Goal: Task Accomplishment & Management: Manage account settings

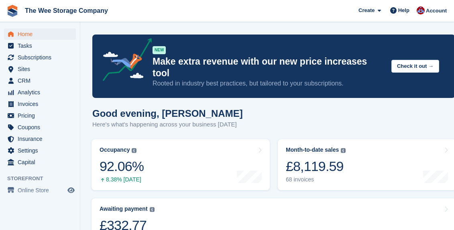
scroll to position [252, 0]
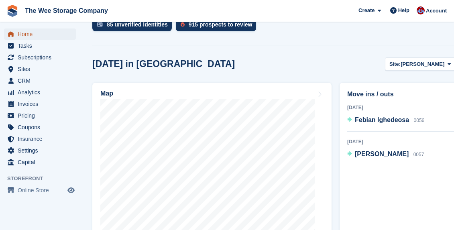
click at [24, 33] on span "Home" at bounding box center [42, 33] width 48 height 11
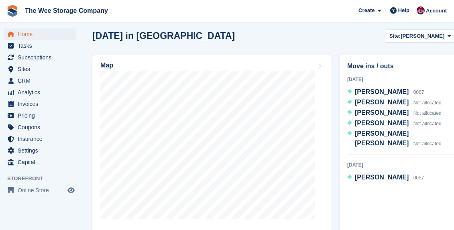
scroll to position [284, 0]
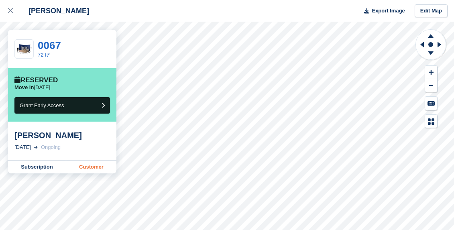
click at [85, 162] on link "Customer" at bounding box center [91, 167] width 50 height 13
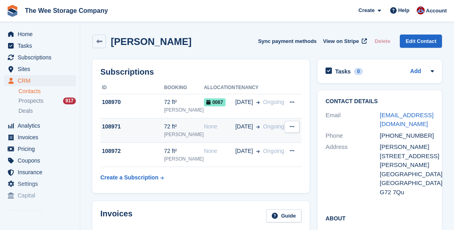
click at [291, 126] on icon at bounding box center [292, 126] width 4 height 5
click at [261, 146] on p "Cancel subscription" at bounding box center [261, 142] width 70 height 10
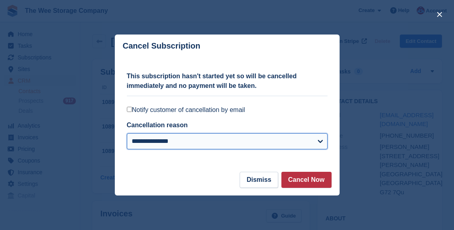
click at [200, 143] on select "**********" at bounding box center [227, 141] width 201 height 16
click at [201, 138] on select "**********" at bounding box center [227, 141] width 201 height 16
click at [242, 142] on select "**********" at bounding box center [227, 141] width 201 height 16
select select "*****"
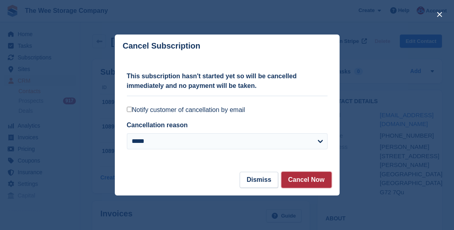
click at [310, 180] on button "Cancel Now" at bounding box center [306, 180] width 50 height 16
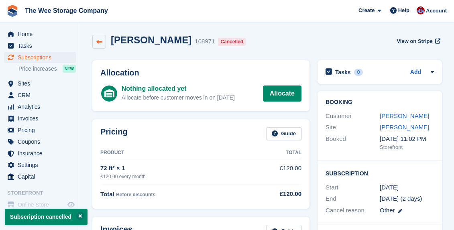
click at [99, 40] on icon at bounding box center [99, 42] width 6 height 6
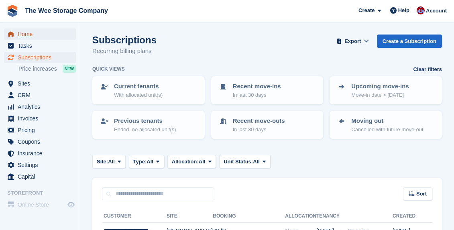
click at [24, 33] on span "Home" at bounding box center [42, 33] width 48 height 11
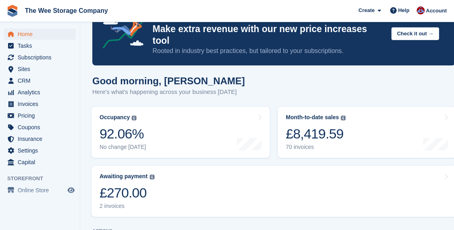
scroll to position [81, 0]
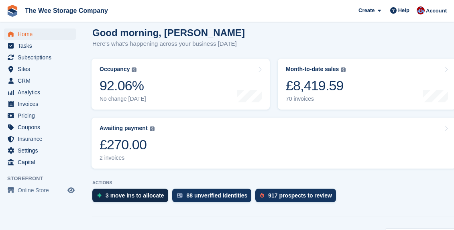
click at [144, 189] on div "3 move ins to allocate" at bounding box center [130, 196] width 76 height 14
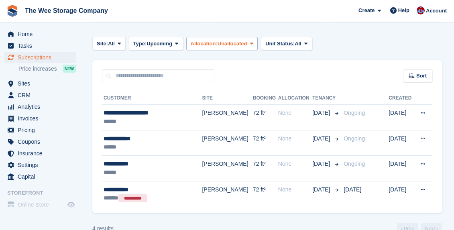
scroll to position [134, 0]
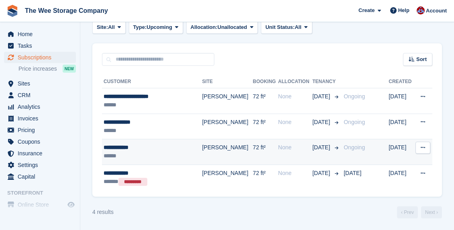
click at [167, 152] on div "******" at bounding box center [149, 156] width 90 height 8
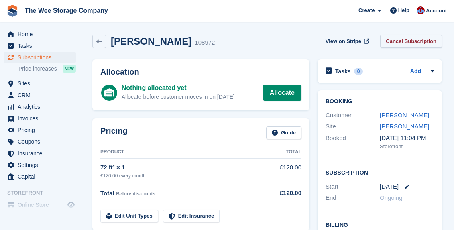
click at [408, 39] on link "Cancel Subscription" at bounding box center [411, 41] width 62 height 13
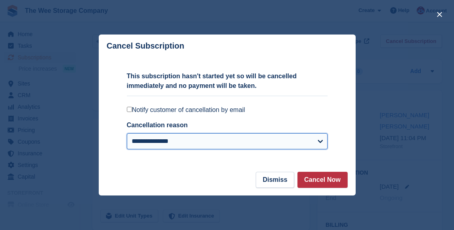
click at [183, 136] on select "**********" at bounding box center [227, 141] width 201 height 16
select select "*****"
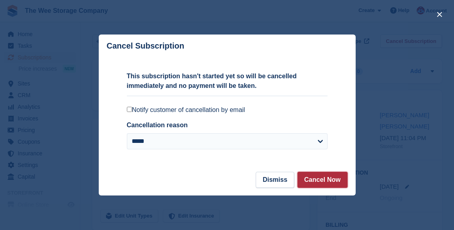
click at [314, 182] on button "Cancel Now" at bounding box center [322, 180] width 50 height 16
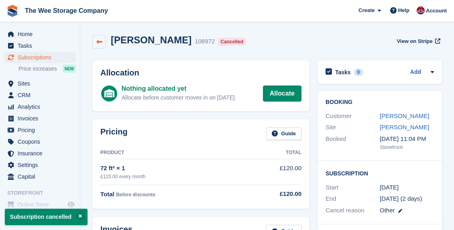
click at [100, 41] on icon at bounding box center [99, 42] width 6 height 6
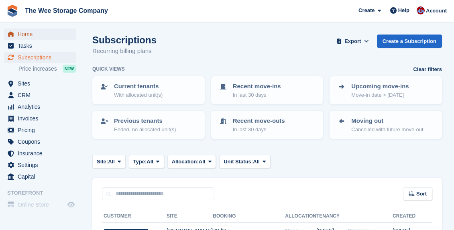
click at [24, 38] on span "Home" at bounding box center [42, 33] width 48 height 11
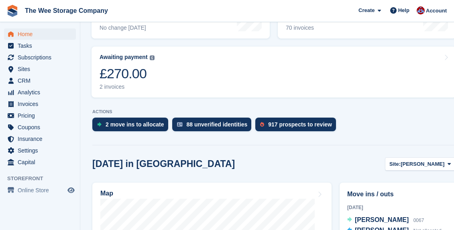
scroll to position [175, 0]
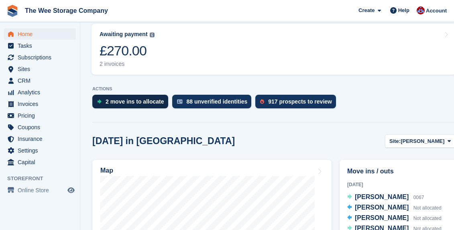
click at [129, 98] on div "2 move ins to allocate" at bounding box center [135, 101] width 59 height 6
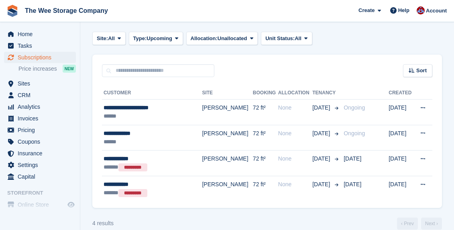
scroll to position [127, 0]
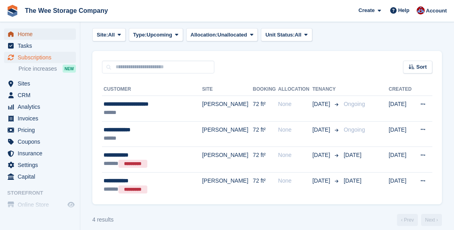
click at [26, 33] on span "Home" at bounding box center [42, 33] width 48 height 11
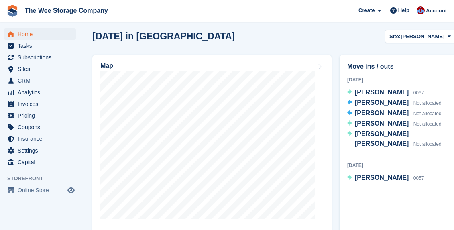
scroll to position [280, 0]
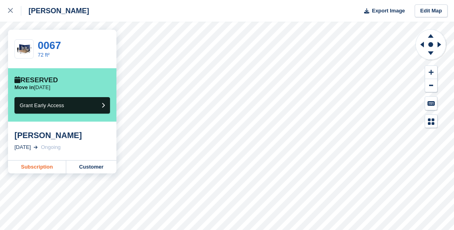
click at [34, 165] on link "Subscription" at bounding box center [37, 167] width 58 height 13
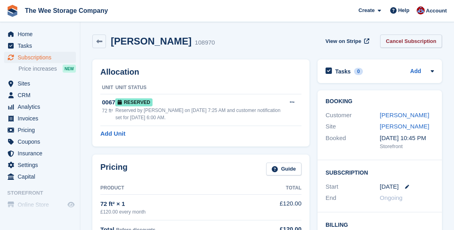
click at [422, 45] on link "Cancel Subscription" at bounding box center [411, 41] width 62 height 13
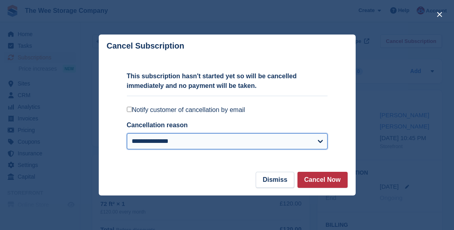
click at [211, 142] on select "**********" at bounding box center [227, 141] width 201 height 16
select select "*****"
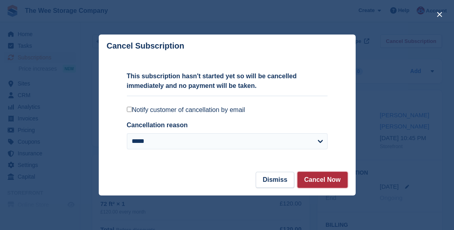
click at [326, 185] on button "Cancel Now" at bounding box center [322, 180] width 50 height 16
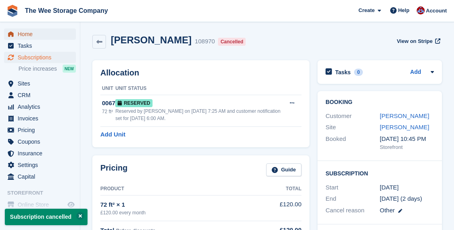
click at [28, 32] on span "Home" at bounding box center [42, 33] width 48 height 11
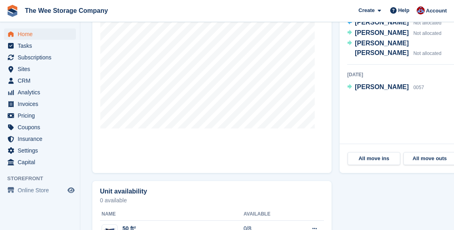
scroll to position [364, 0]
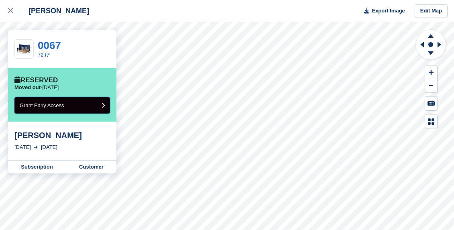
click at [64, 106] on span "Grant Early Access" at bounding box center [42, 105] width 45 height 6
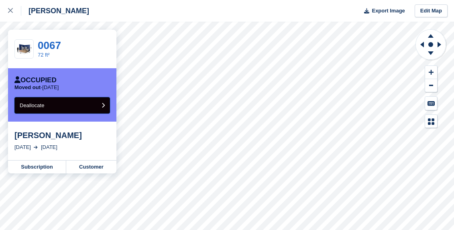
click at [61, 106] on button "Deallocate" at bounding box center [62, 105] width 96 height 16
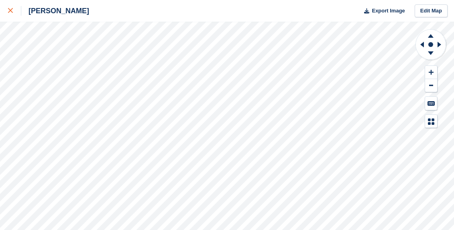
click at [8, 7] on div at bounding box center [14, 11] width 13 height 10
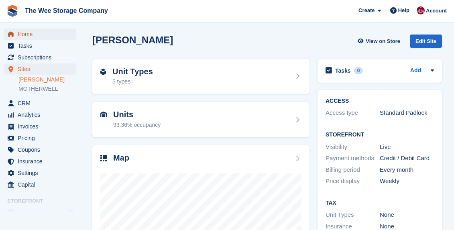
click at [28, 36] on span "Home" at bounding box center [42, 33] width 48 height 11
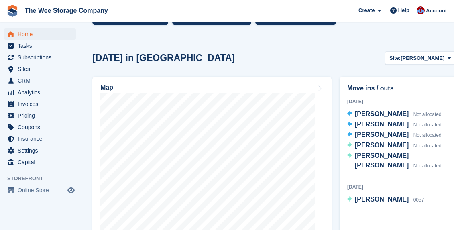
scroll to position [275, 0]
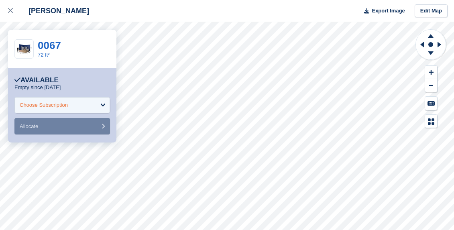
click at [47, 105] on div "Choose Subscription" at bounding box center [44, 105] width 48 height 8
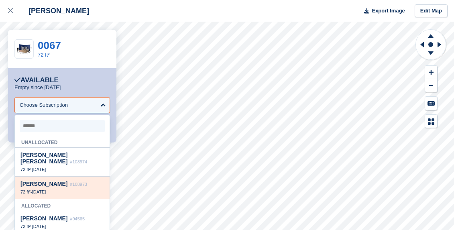
click at [47, 197] on div "[PERSON_NAME] #108973 72 ft² - [DATE]" at bounding box center [62, 188] width 95 height 22
select select "******"
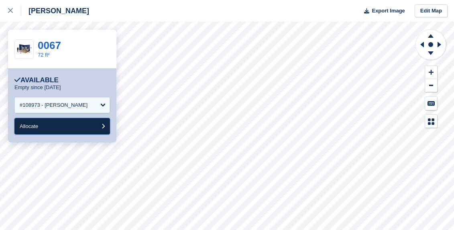
click at [47, 131] on button "Allocate" at bounding box center [62, 126] width 96 height 16
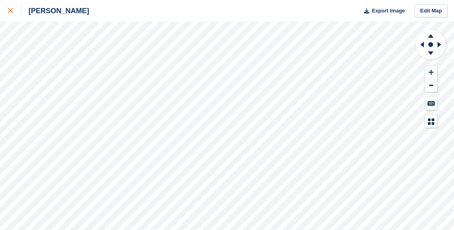
click at [8, 9] on icon at bounding box center [10, 10] width 5 height 5
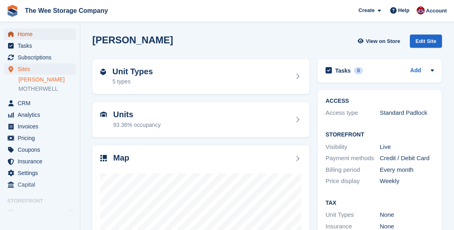
click at [31, 38] on span "Home" at bounding box center [42, 33] width 48 height 11
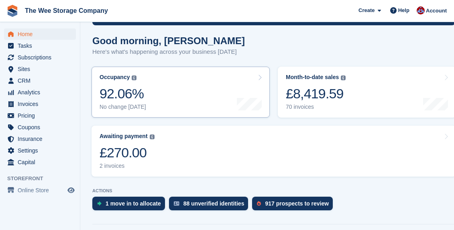
scroll to position [74, 0]
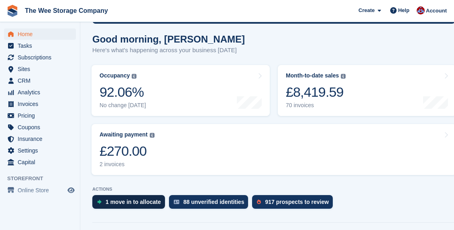
click at [140, 199] on div "1 move in to allocate" at bounding box center [133, 202] width 55 height 6
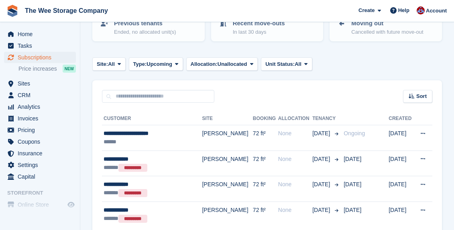
scroll to position [99, 0]
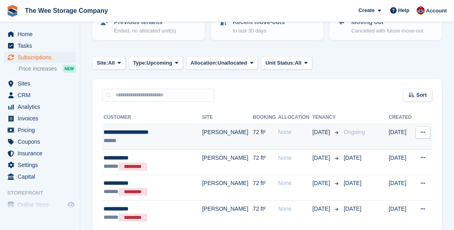
click at [142, 132] on div "**********" at bounding box center [149, 132] width 90 height 8
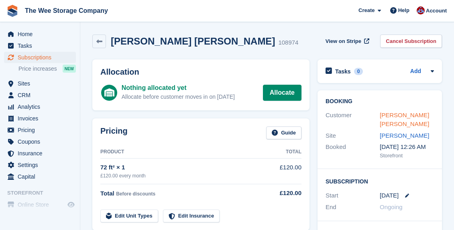
click at [401, 113] on link "Jose Ramos Castanheira" at bounding box center [404, 120] width 49 height 16
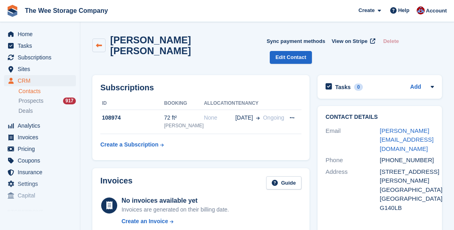
click at [100, 43] on icon at bounding box center [99, 46] width 6 height 6
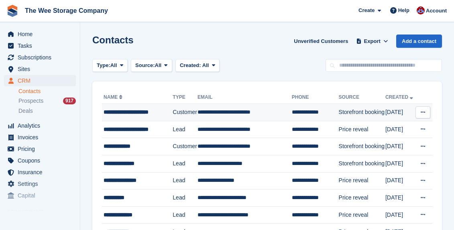
click at [139, 114] on div "**********" at bounding box center [138, 112] width 68 height 8
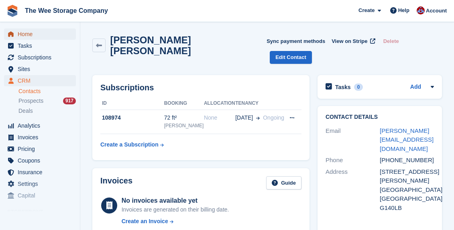
click at [31, 31] on span "Home" at bounding box center [42, 33] width 48 height 11
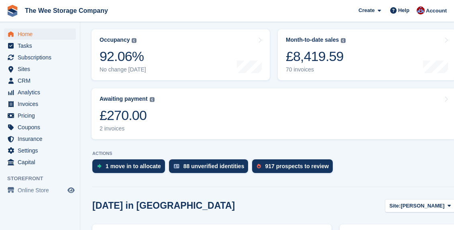
scroll to position [123, 0]
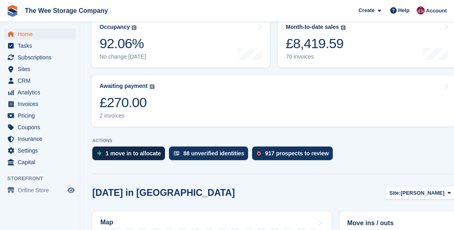
click at [133, 146] on div "1 move in to allocate" at bounding box center [128, 153] width 73 height 14
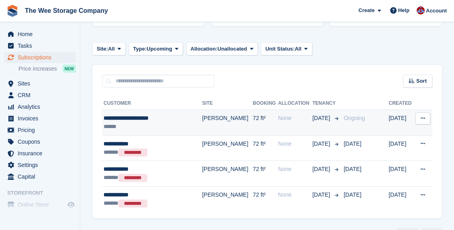
scroll to position [113, 0]
click at [427, 119] on button at bounding box center [422, 118] width 15 height 12
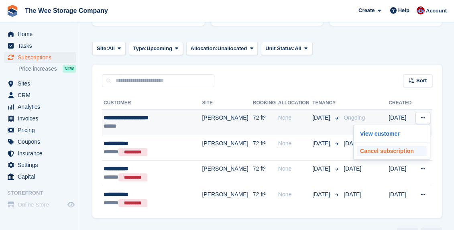
click at [396, 150] on p "Cancel subscription" at bounding box center [392, 151] width 70 height 10
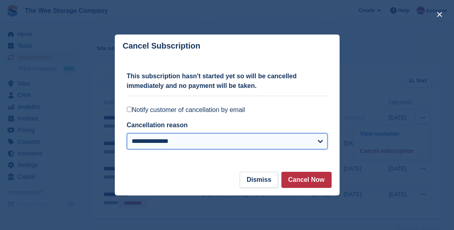
click at [204, 144] on select "**********" at bounding box center [227, 141] width 201 height 16
select select "*****"
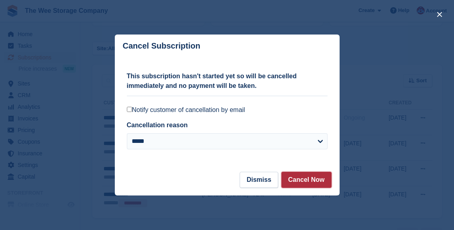
click at [304, 177] on button "Cancel Now" at bounding box center [306, 180] width 50 height 16
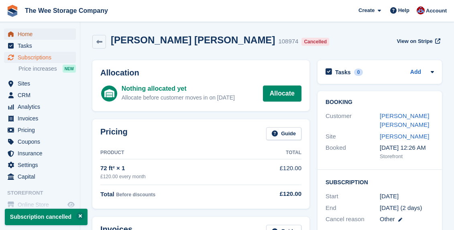
click at [31, 37] on span "Home" at bounding box center [42, 33] width 48 height 11
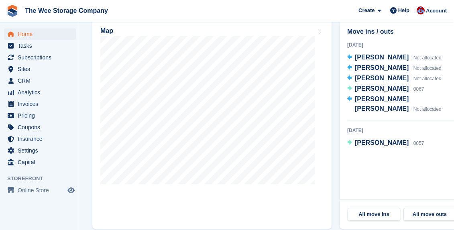
scroll to position [308, 0]
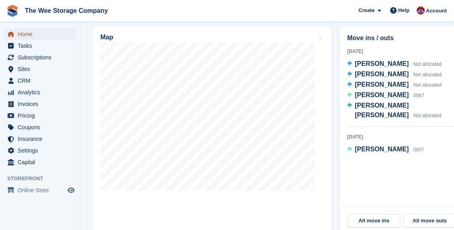
click at [32, 33] on span "Home" at bounding box center [42, 33] width 48 height 11
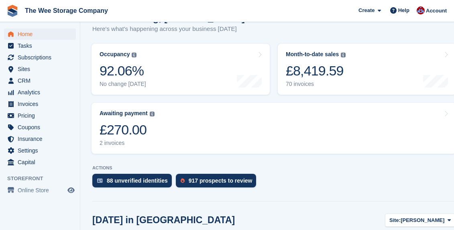
scroll to position [96, 0]
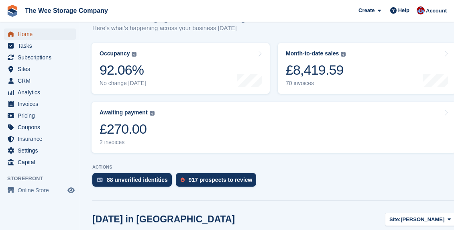
click at [27, 31] on span "Home" at bounding box center [42, 33] width 48 height 11
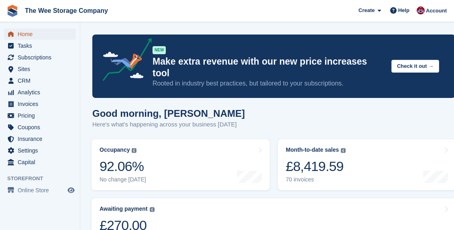
click at [23, 31] on span "Home" at bounding box center [42, 33] width 48 height 11
click at [31, 37] on span "Home" at bounding box center [42, 33] width 48 height 11
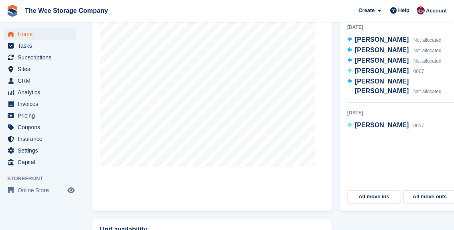
scroll to position [331, 0]
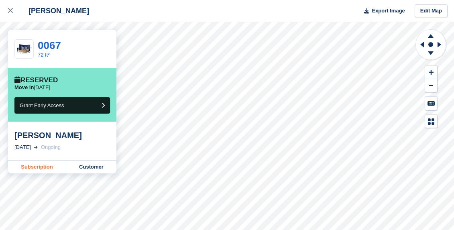
click at [42, 169] on link "Subscription" at bounding box center [37, 167] width 58 height 13
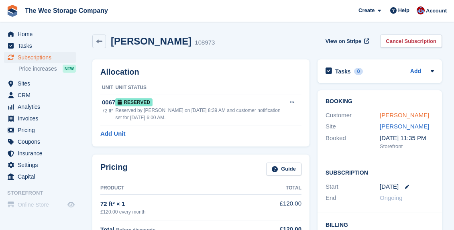
click at [403, 113] on link "[PERSON_NAME]" at bounding box center [404, 115] width 49 height 7
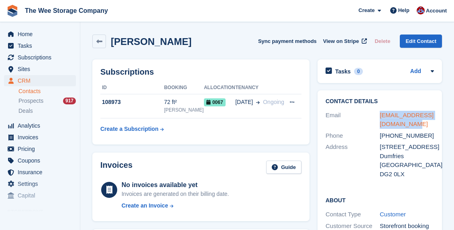
drag, startPoint x: 421, startPoint y: 126, endPoint x: 380, endPoint y: 117, distance: 42.2
click at [380, 117] on div "[EMAIL_ADDRESS][DOMAIN_NAME]" at bounding box center [407, 120] width 54 height 18
copy link "[EMAIL_ADDRESS][DOMAIN_NAME]"
click at [28, 34] on span "Home" at bounding box center [42, 33] width 48 height 11
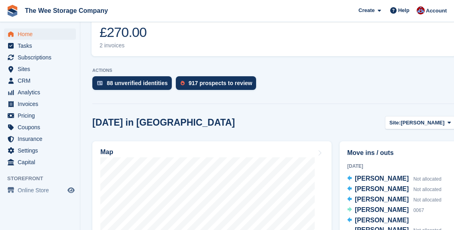
scroll to position [211, 0]
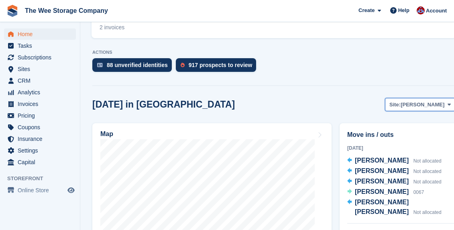
click at [401, 101] on span "Site:" at bounding box center [394, 105] width 11 height 8
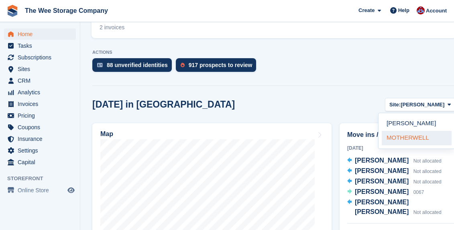
click at [410, 131] on link "MOTHERWELL" at bounding box center [417, 138] width 70 height 14
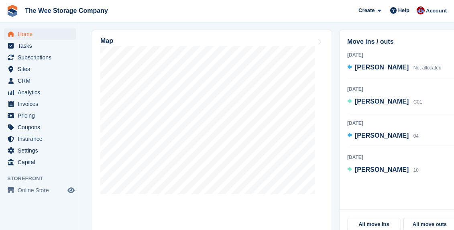
scroll to position [308, 0]
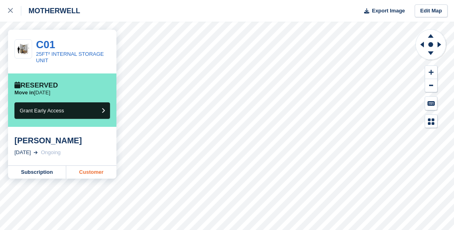
click at [99, 171] on link "Customer" at bounding box center [91, 172] width 50 height 13
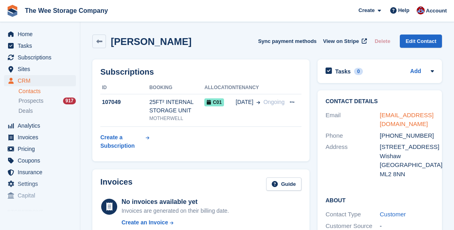
click at [391, 114] on link "[EMAIL_ADDRESS][DOMAIN_NAME]" at bounding box center [407, 120] width 54 height 16
drag, startPoint x: 398, startPoint y: 126, endPoint x: 377, endPoint y: 118, distance: 22.7
click at [377, 118] on div "Email [EMAIL_ADDRESS][DOMAIN_NAME]" at bounding box center [380, 120] width 108 height 20
copy div "[EMAIL_ADDRESS][DOMAIN_NAME]"
